Goal: Book appointment/travel/reservation

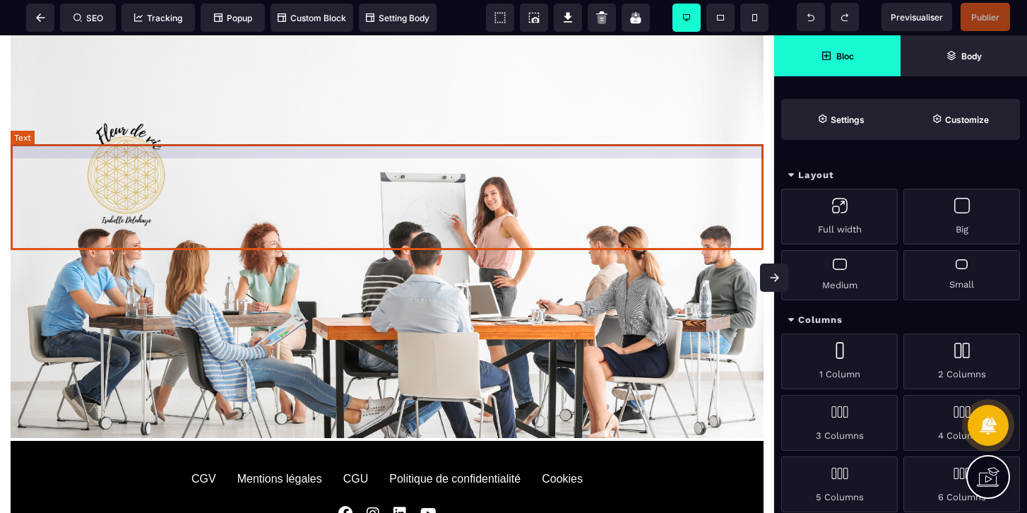
scroll to position [3303, 0]
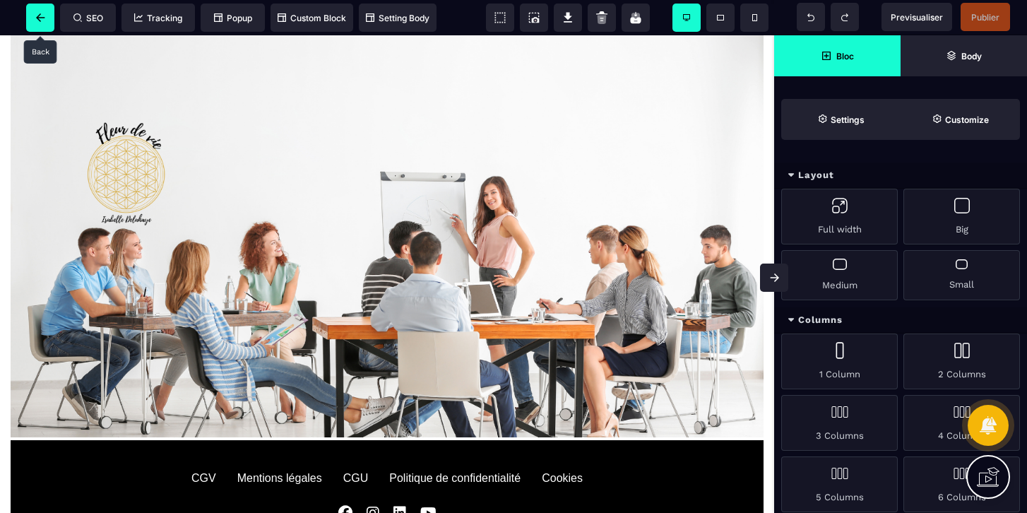
click at [46, 16] on span at bounding box center [40, 18] width 28 height 28
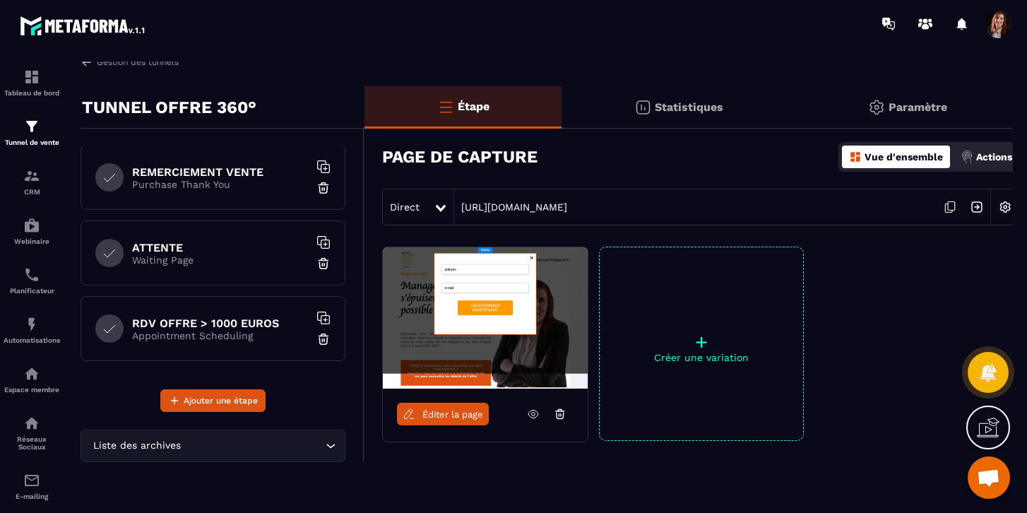
scroll to position [7, 0]
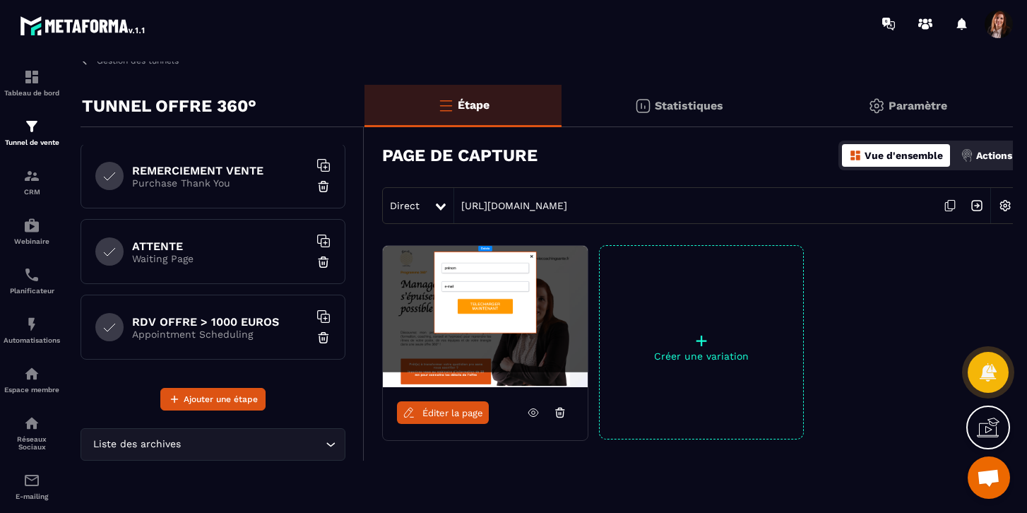
click at [201, 259] on p "Waiting Page" at bounding box center [220, 258] width 177 height 11
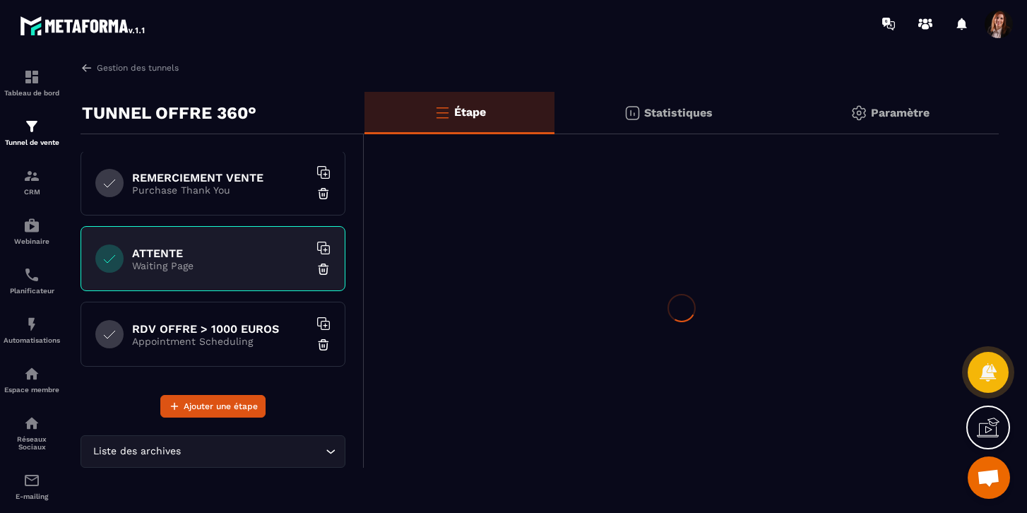
scroll to position [0, 0]
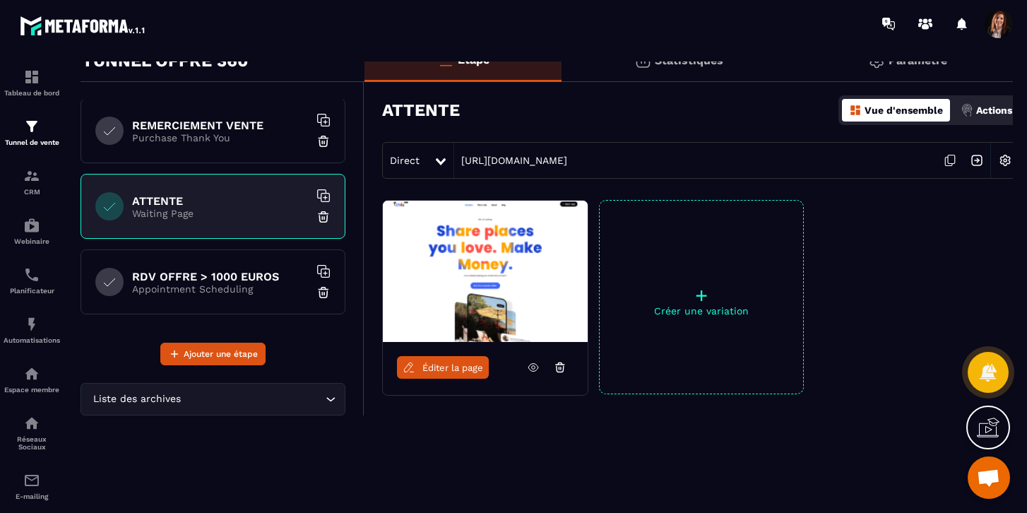
scroll to position [40, 0]
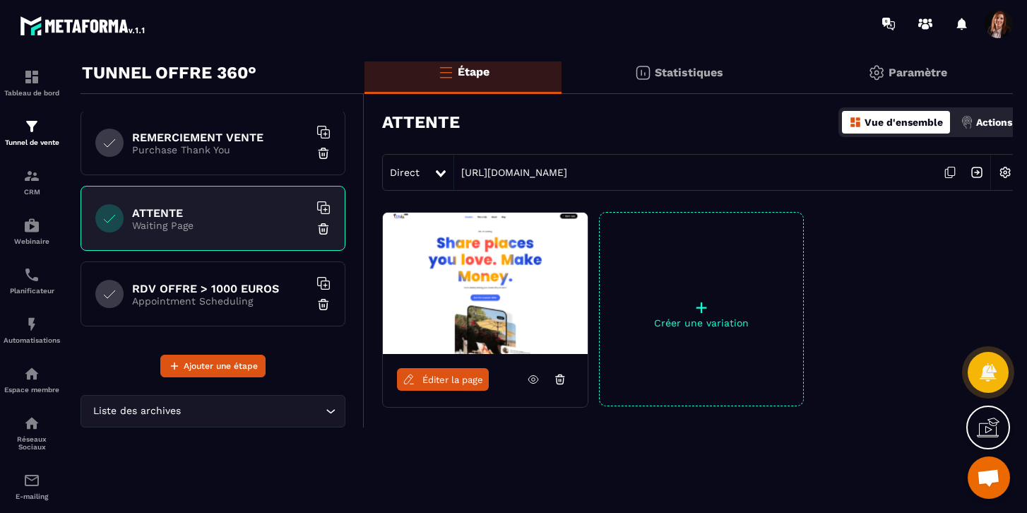
click at [205, 303] on p "Appointment Scheduling" at bounding box center [220, 300] width 177 height 11
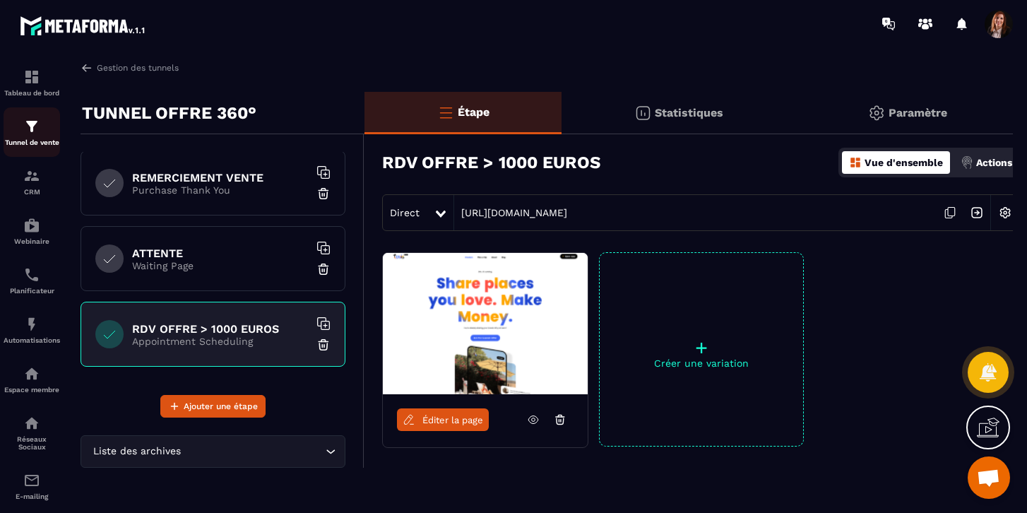
click at [29, 129] on img at bounding box center [31, 126] width 17 height 17
